Goal: Task Accomplishment & Management: Manage account settings

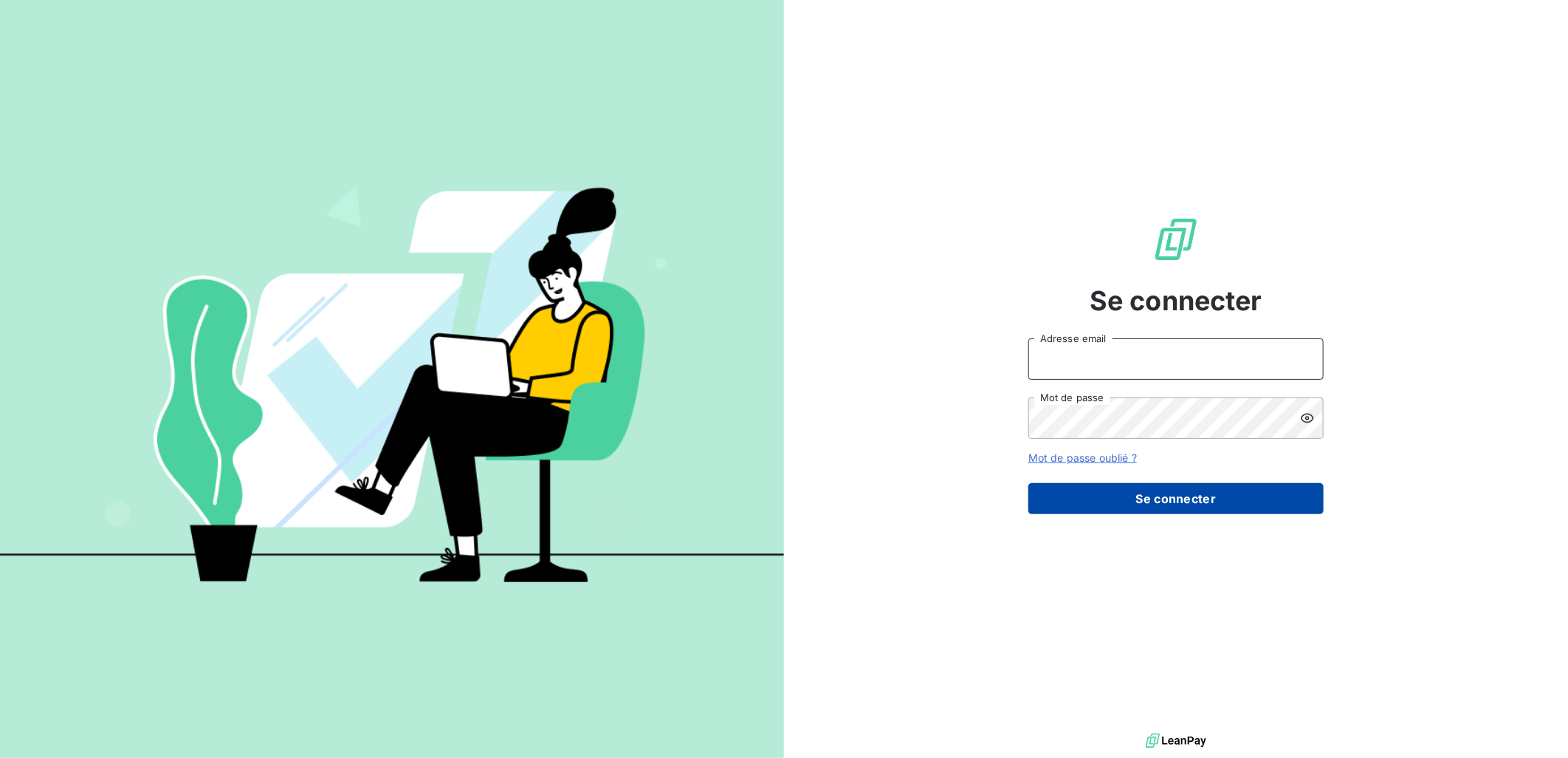
type input "[EMAIL_ADDRESS][DOMAIN_NAME]"
click at [1196, 503] on button "Se connecter" at bounding box center [1176, 499] width 295 height 31
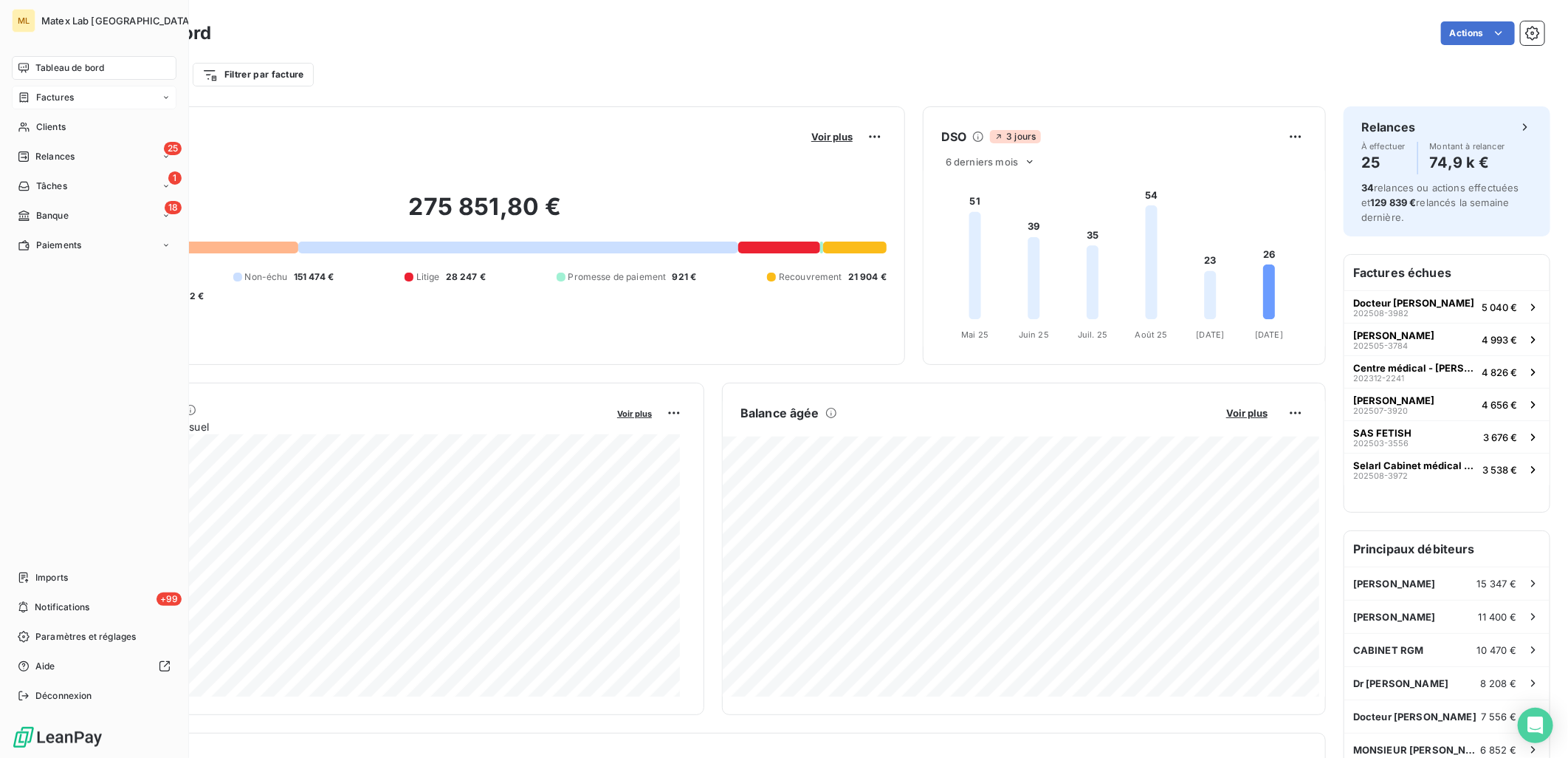
click at [71, 91] on span "Factures" at bounding box center [55, 97] width 38 height 13
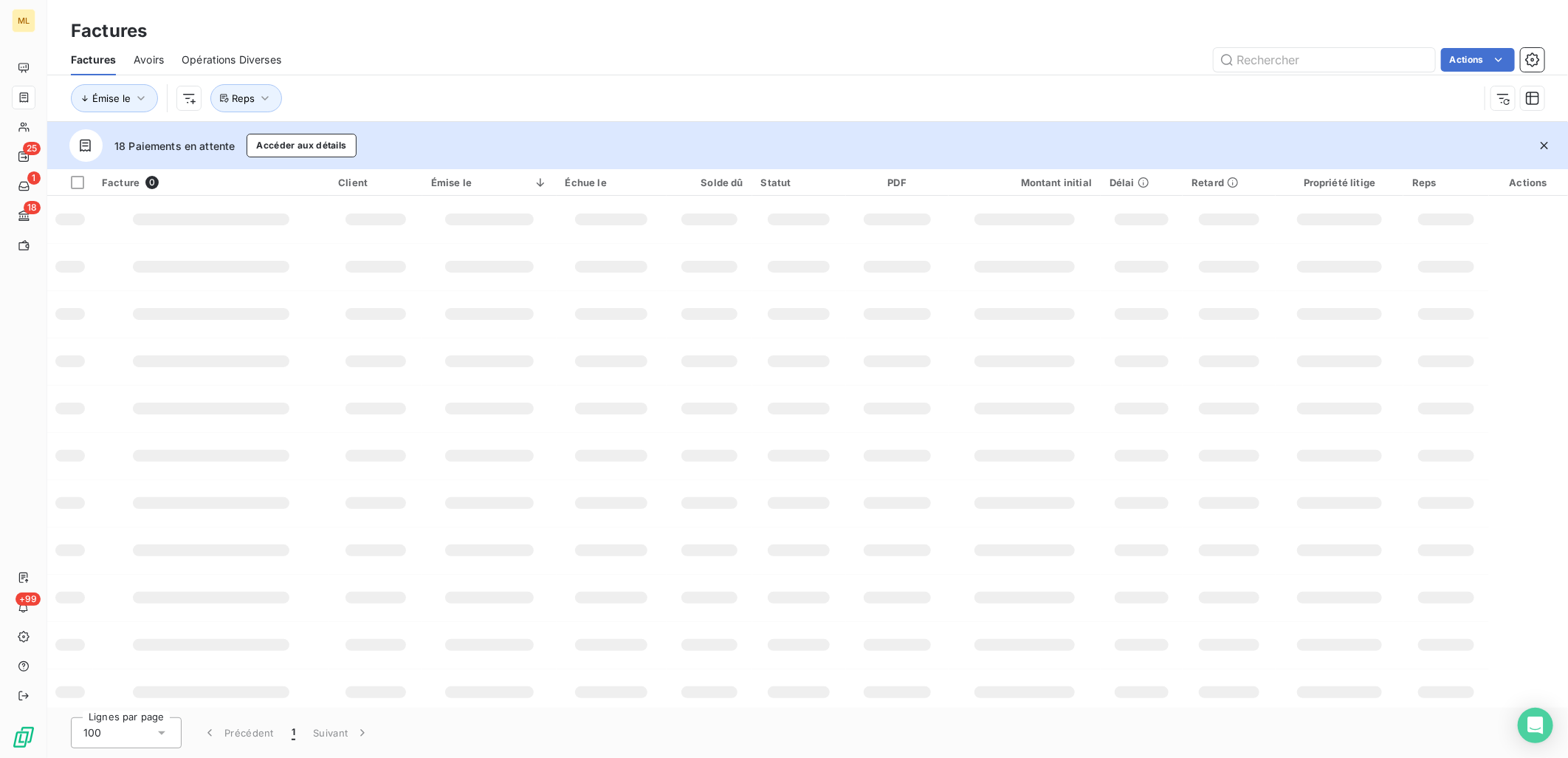
click at [860, 29] on div "Factures" at bounding box center [807, 31] width 1521 height 27
click at [1281, 67] on input "text" at bounding box center [1325, 59] width 222 height 23
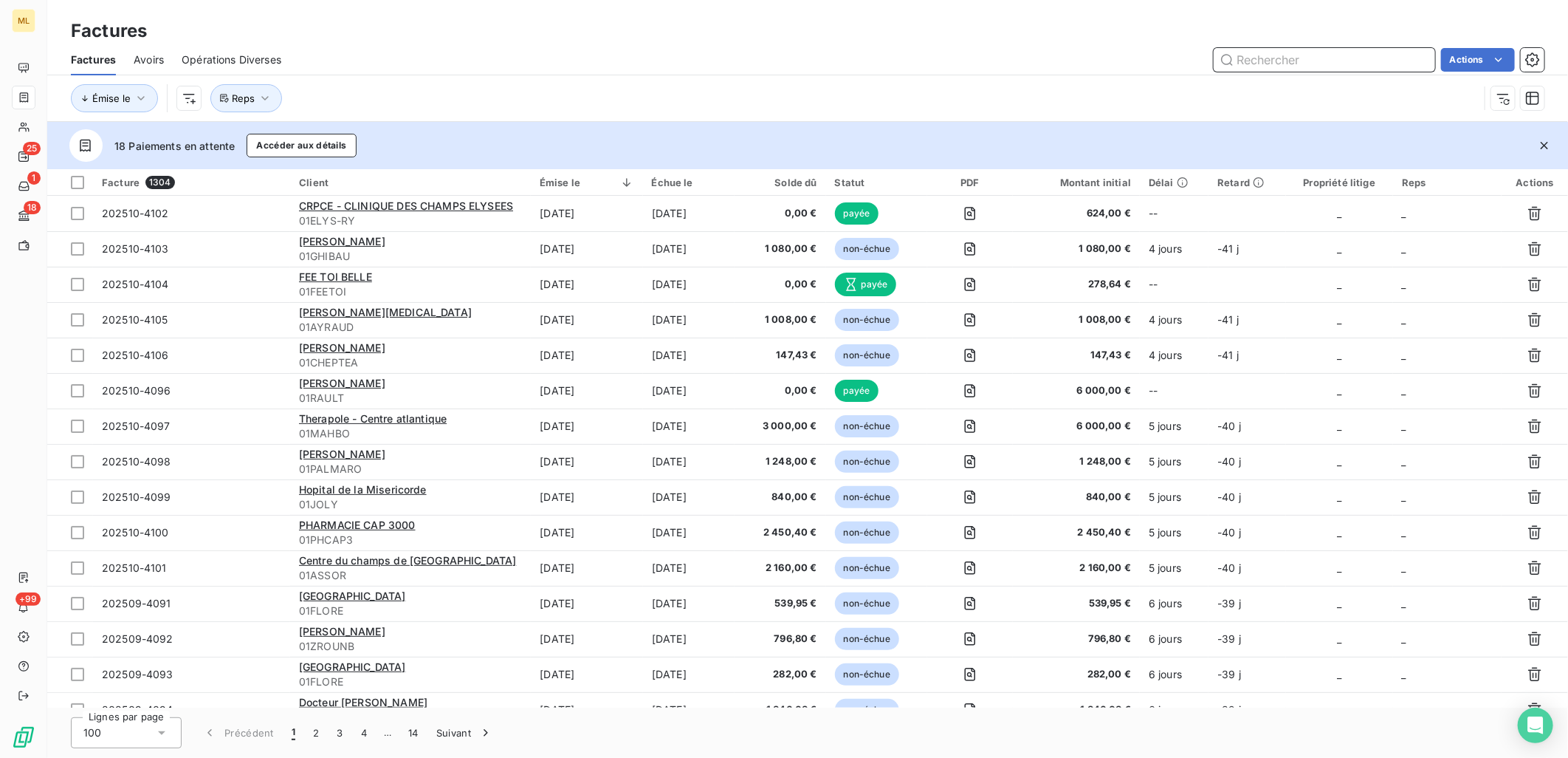
click at [1264, 56] on input "text" at bounding box center [1325, 59] width 222 height 23
click at [1270, 56] on input "text" at bounding box center [1325, 59] width 222 height 23
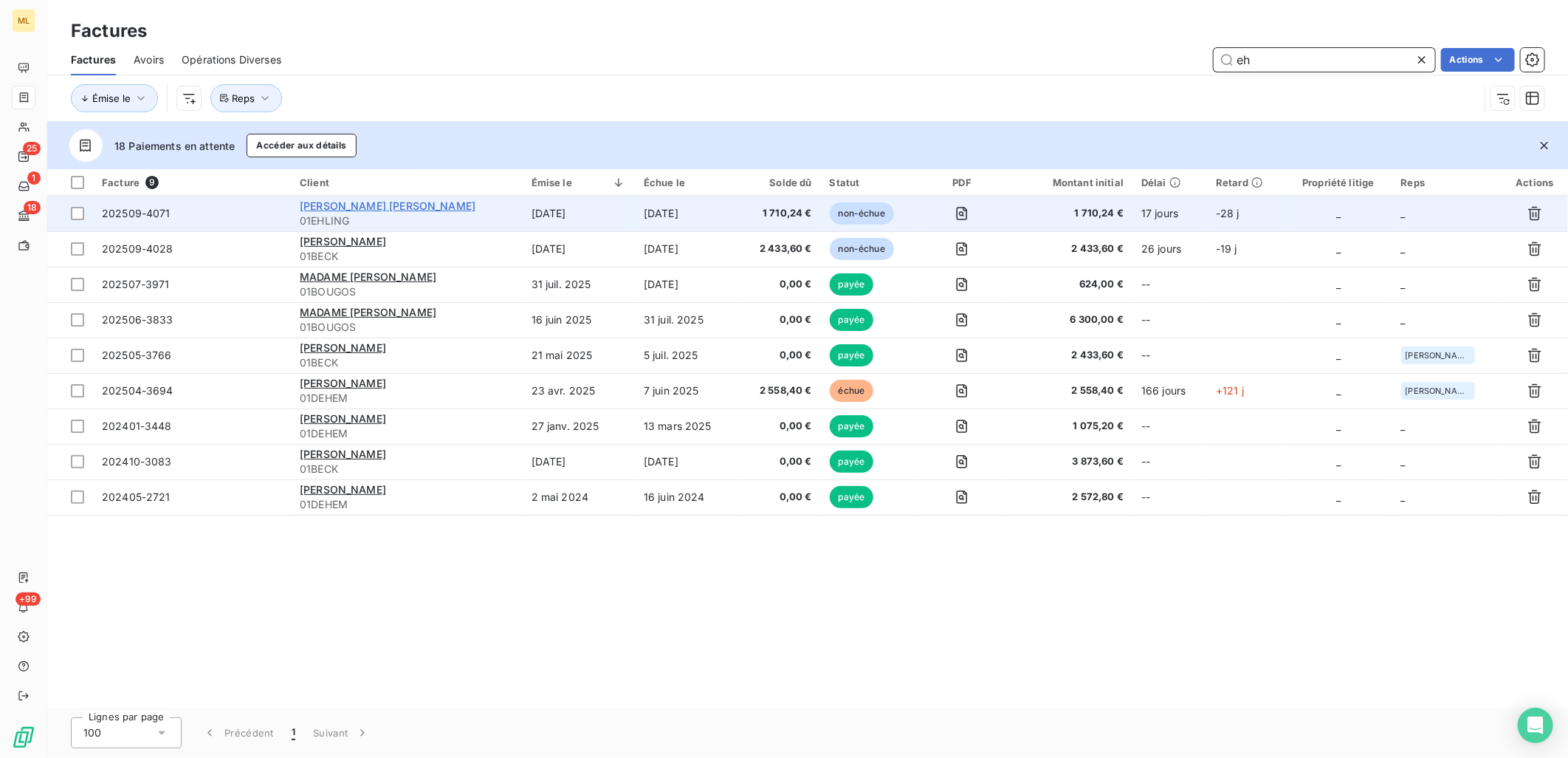
type input "eh"
click at [427, 209] on span "[PERSON_NAME] [PERSON_NAME]" at bounding box center [387, 206] width 176 height 13
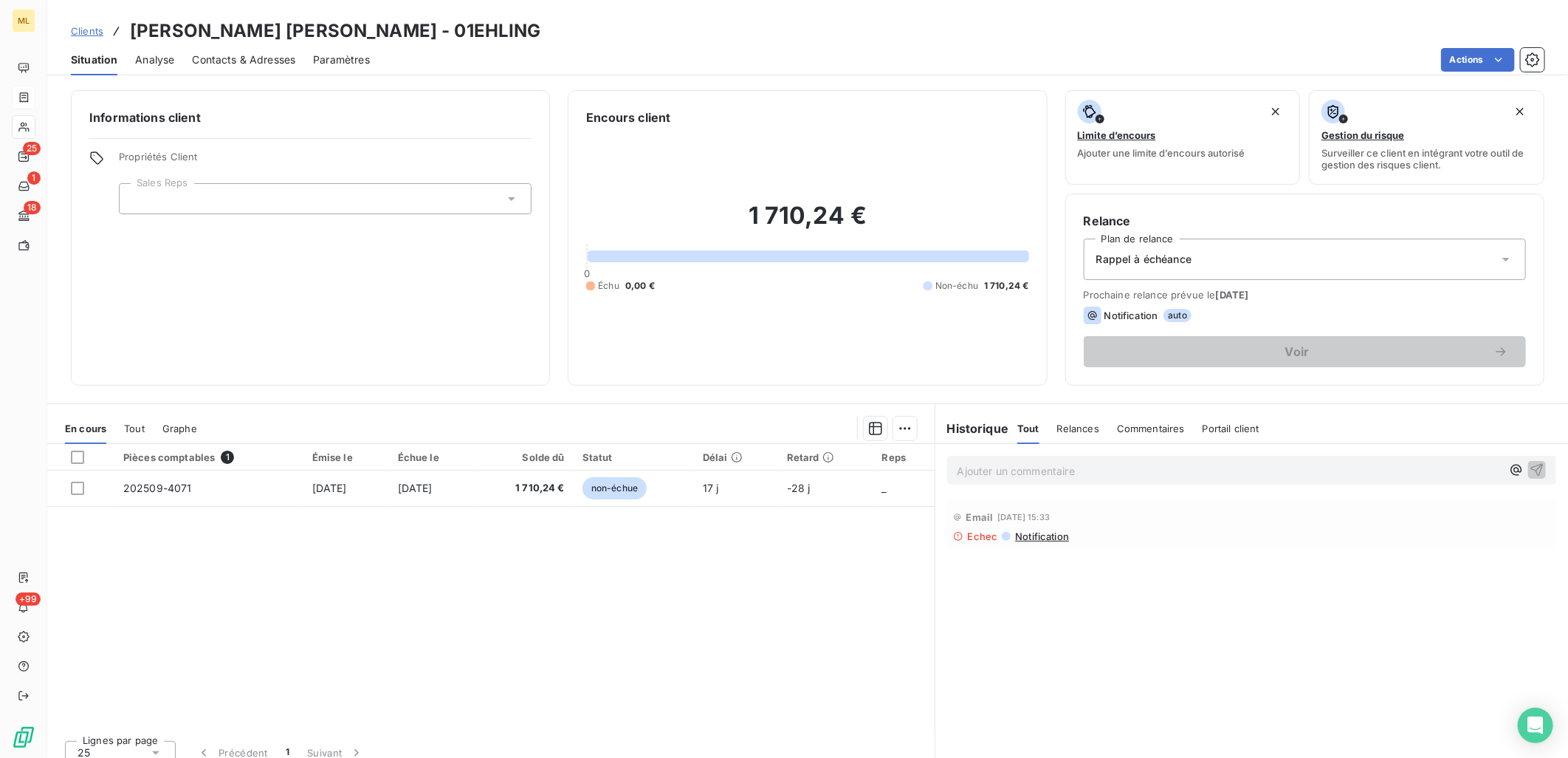
click at [260, 54] on span "Contacts & Adresses" at bounding box center [244, 60] width 104 height 15
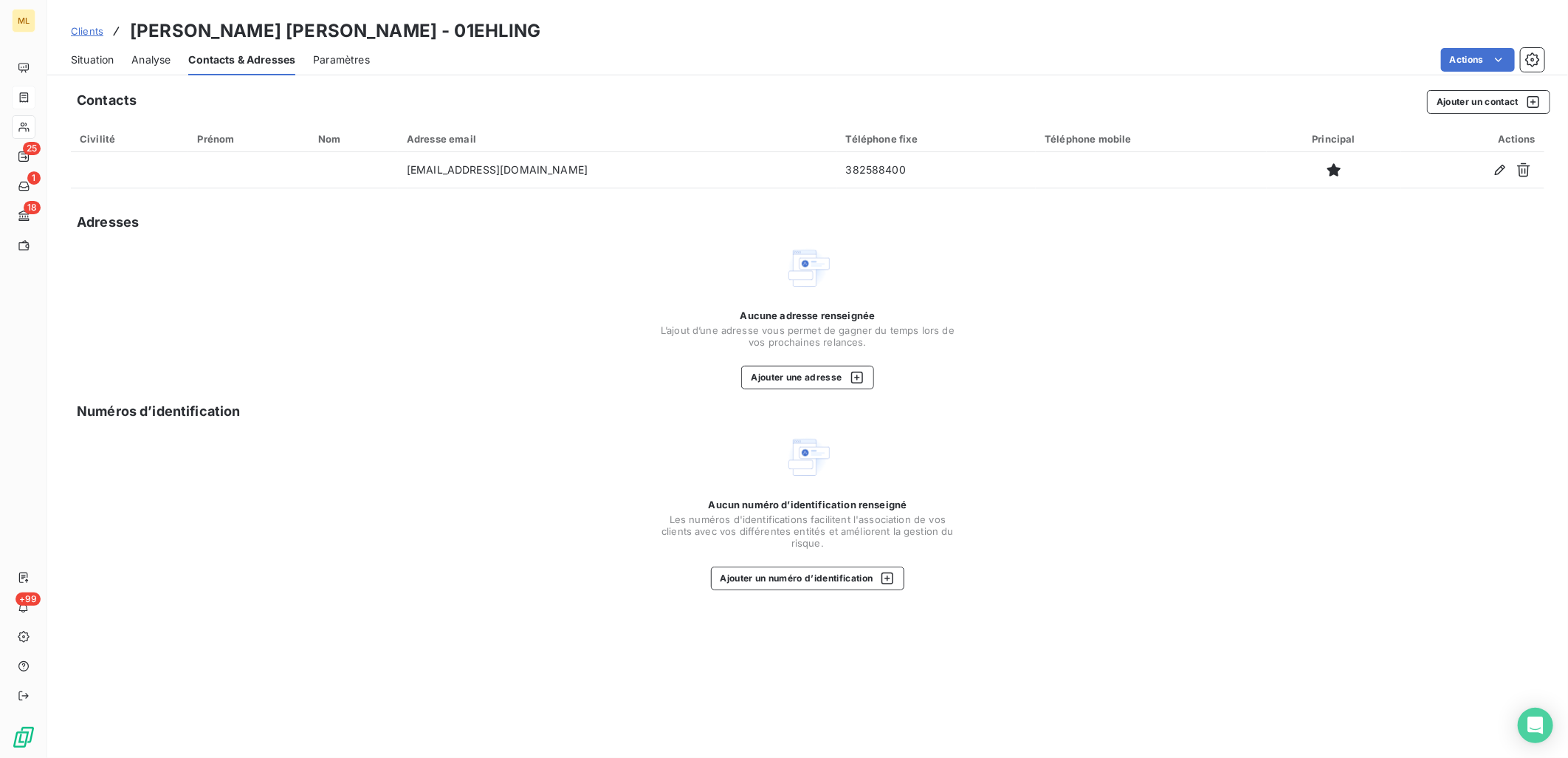
click at [530, 220] on div "Adresses" at bounding box center [808, 223] width 1474 height 21
click at [487, 347] on div "Aucune adresse renseignée L’ajout d’une adresse vous permet de gagner du temps …" at bounding box center [808, 317] width 1474 height 145
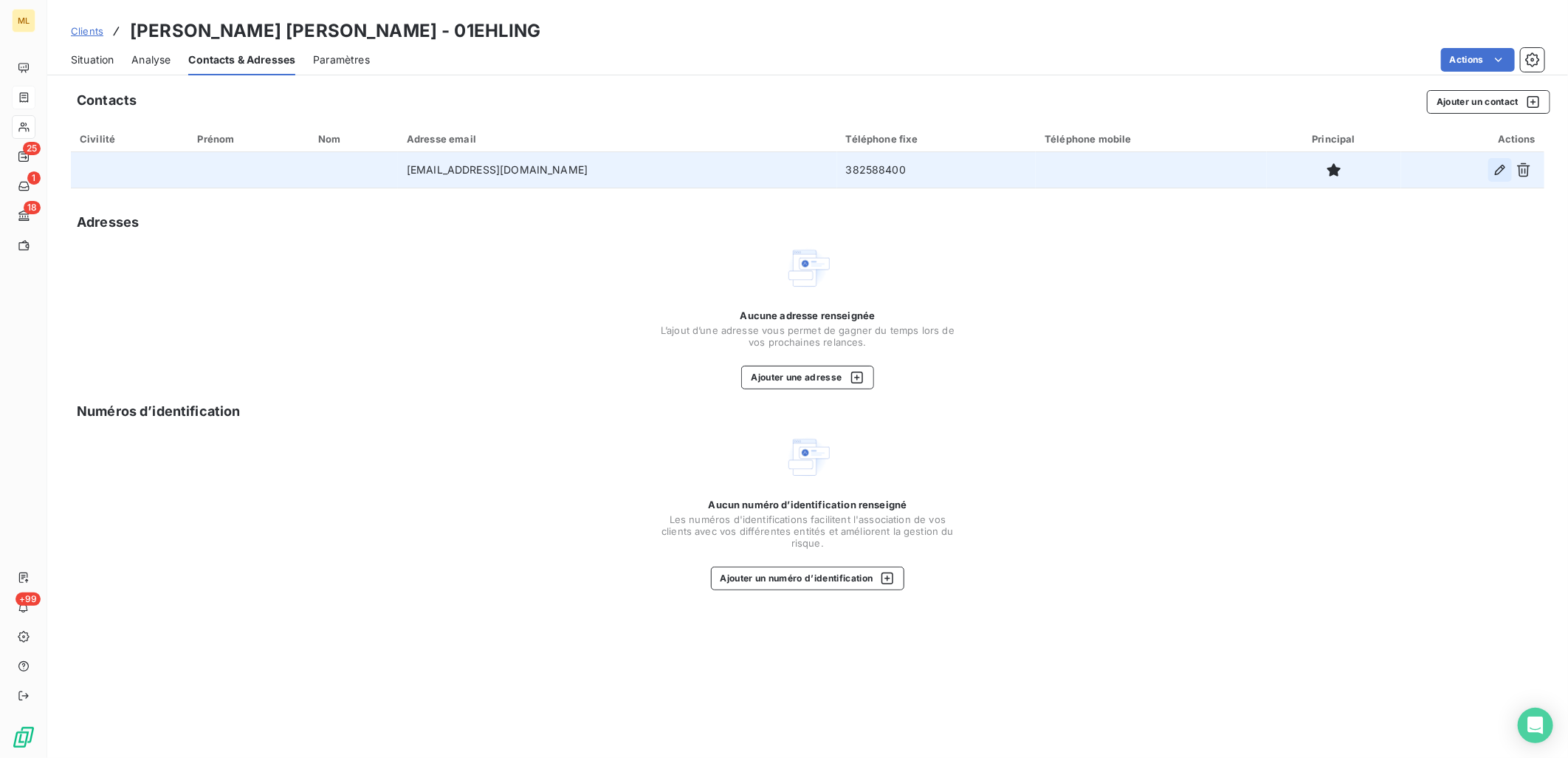
click at [1497, 168] on icon "button" at bounding box center [1500, 170] width 15 height 15
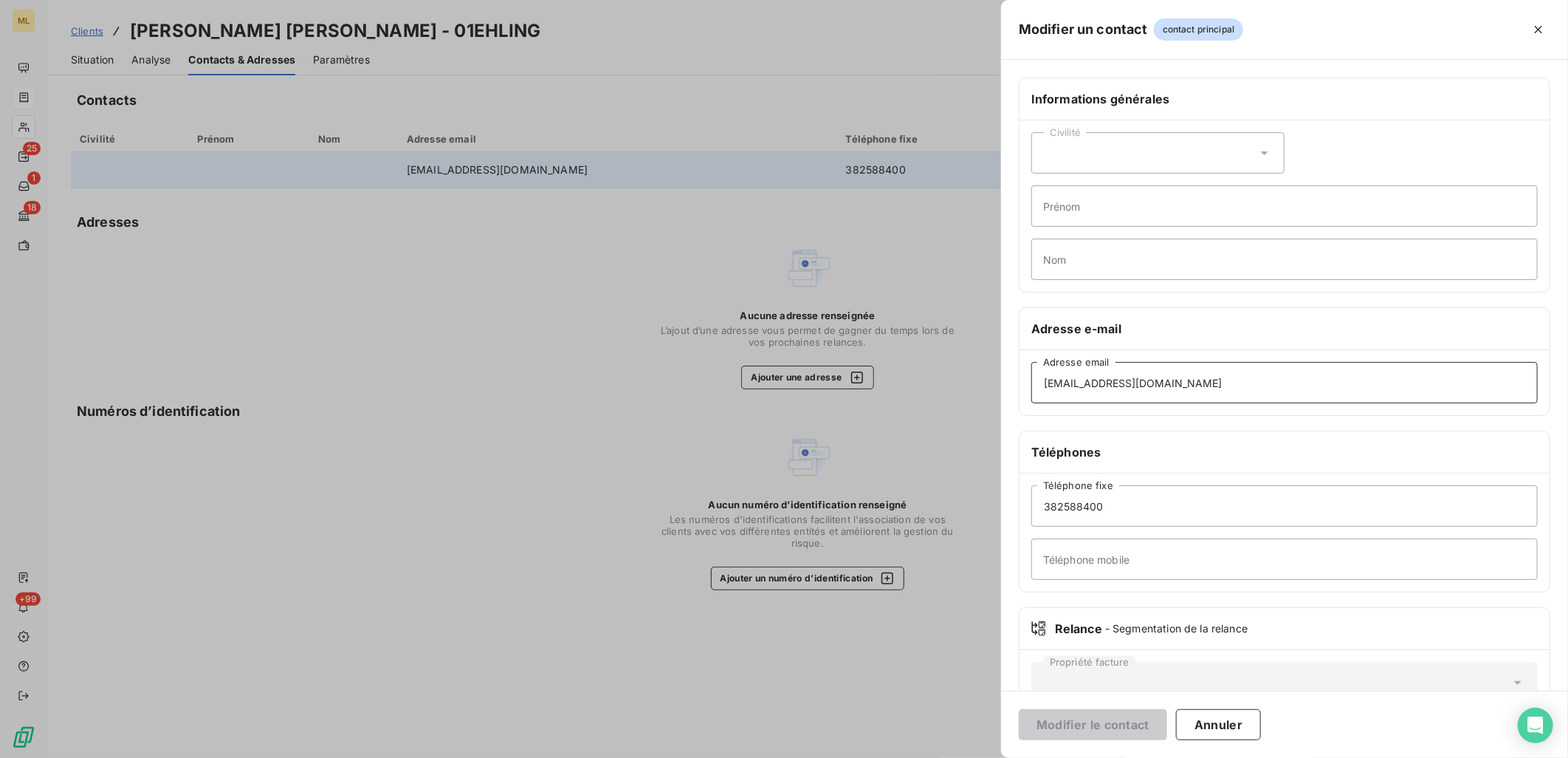
click at [1104, 382] on input "[EMAIL_ADDRESS][DOMAIN_NAME]" at bounding box center [1285, 382] width 507 height 41
type input "[EMAIL_ADDRESS][PERSON_NAME][DOMAIN_NAME]"
click at [1083, 727] on button "Modifier le contact" at bounding box center [1093, 725] width 148 height 31
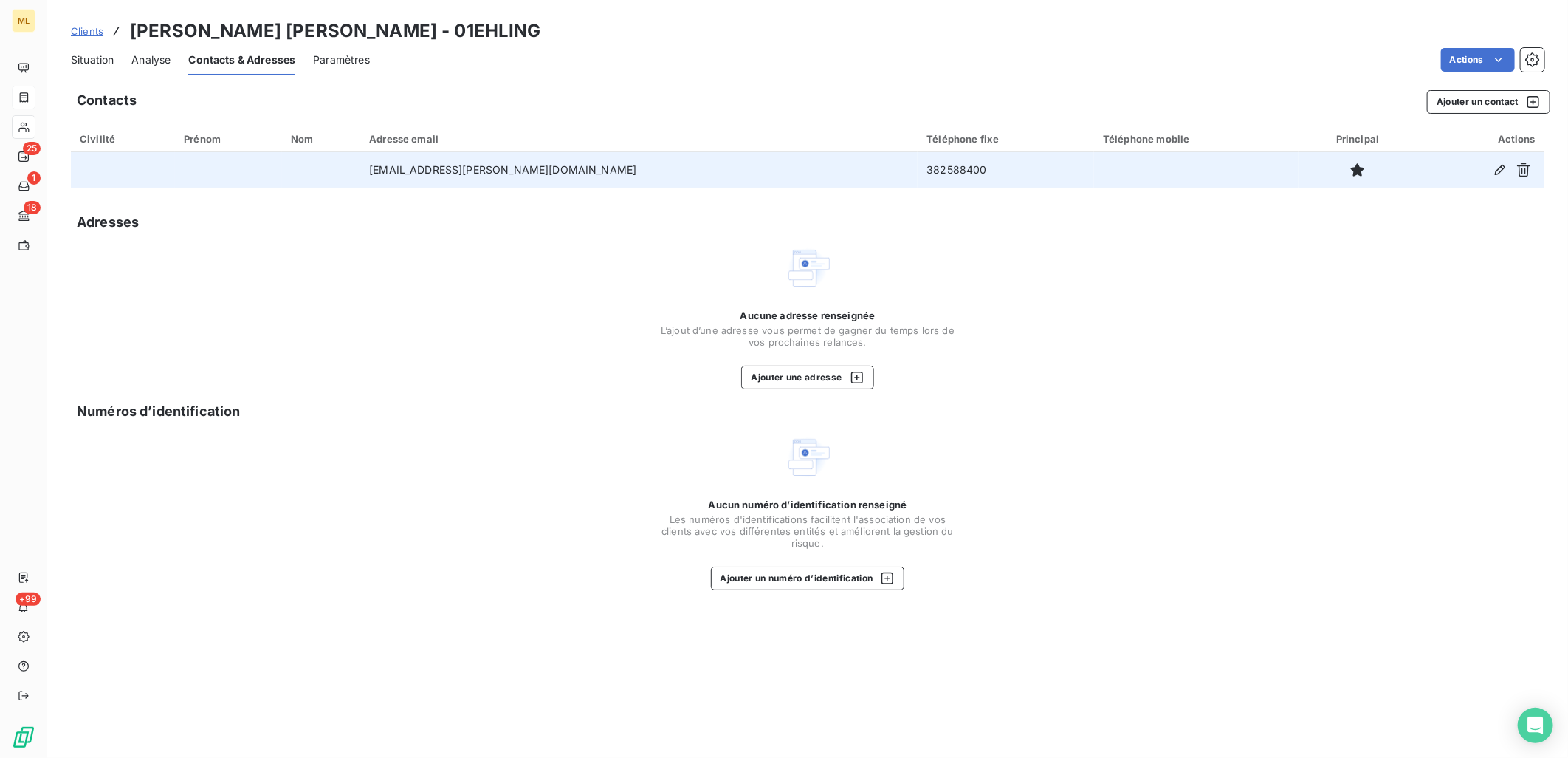
drag, startPoint x: 1330, startPoint y: 285, endPoint x: 962, endPoint y: 138, distance: 396.3
click at [1330, 285] on div "Aucune adresse renseignée L’ajout d’une adresse vous permet de gagner du temps …" at bounding box center [808, 317] width 1474 height 145
click at [525, 425] on div "Contacts Ajouter un contact Civilité Prénom Nom Adresse email Téléphone fixe Té…" at bounding box center [807, 419] width 1521 height 677
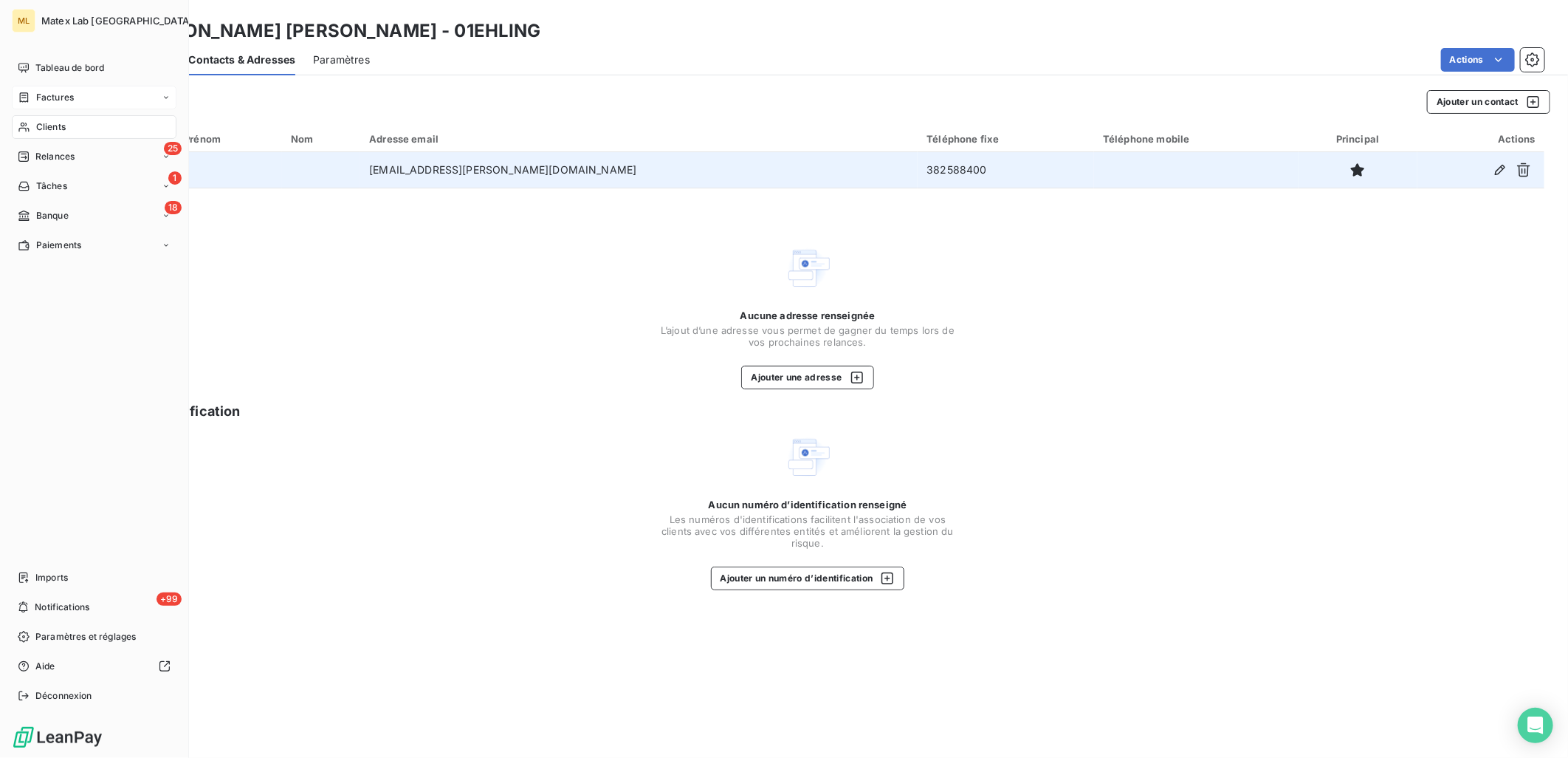
click at [11, 159] on div "ML Matex Lab France Tableau de bord Factures Clients 25 Relances 1 Tâches 18 Ba…" at bounding box center [95, 379] width 189 height 758
click at [61, 152] on span "Relances" at bounding box center [55, 156] width 39 height 13
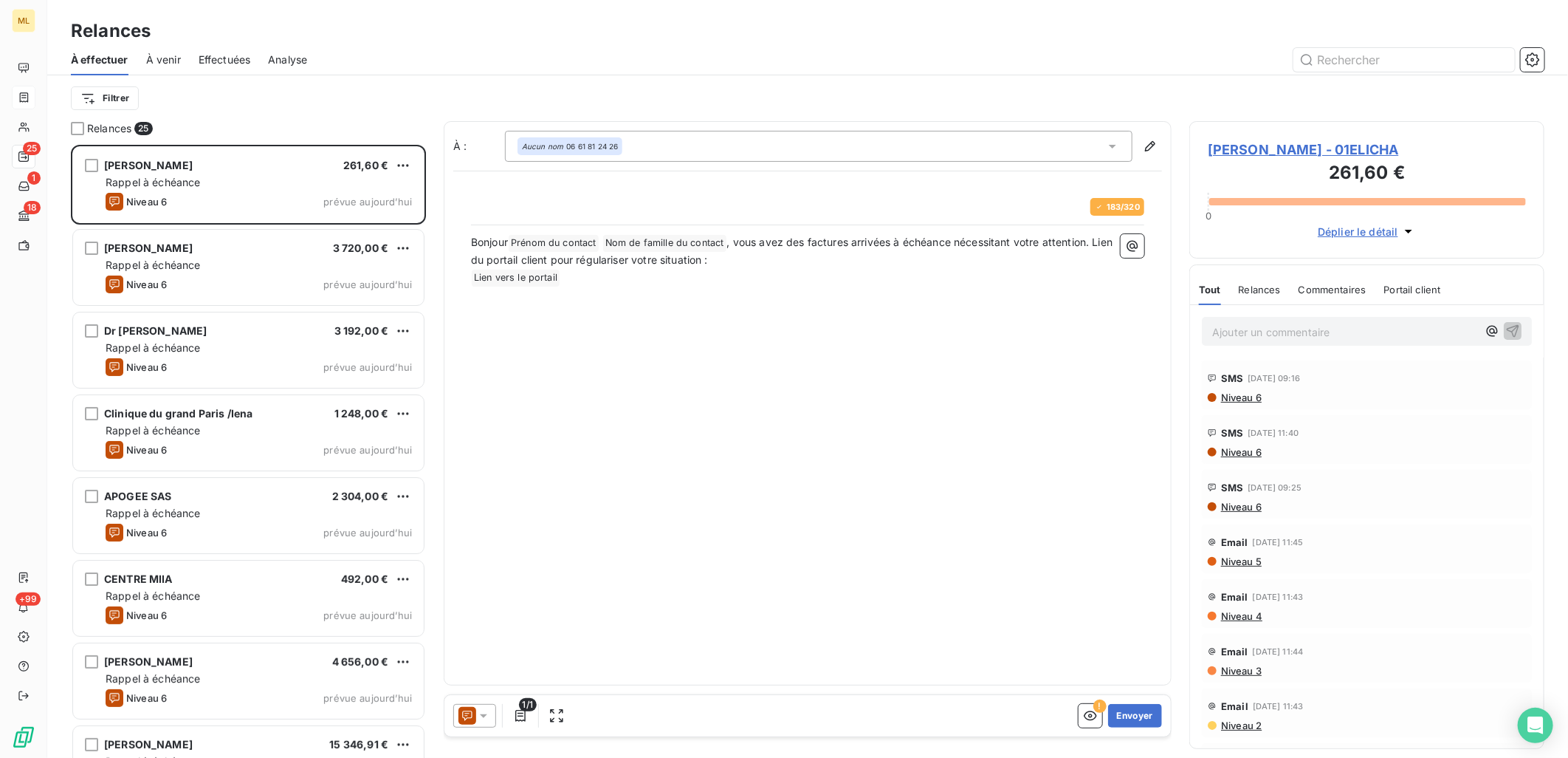
scroll to position [601, 342]
click at [744, 48] on div at bounding box center [934, 59] width 1220 height 23
